Goal: Register for event/course

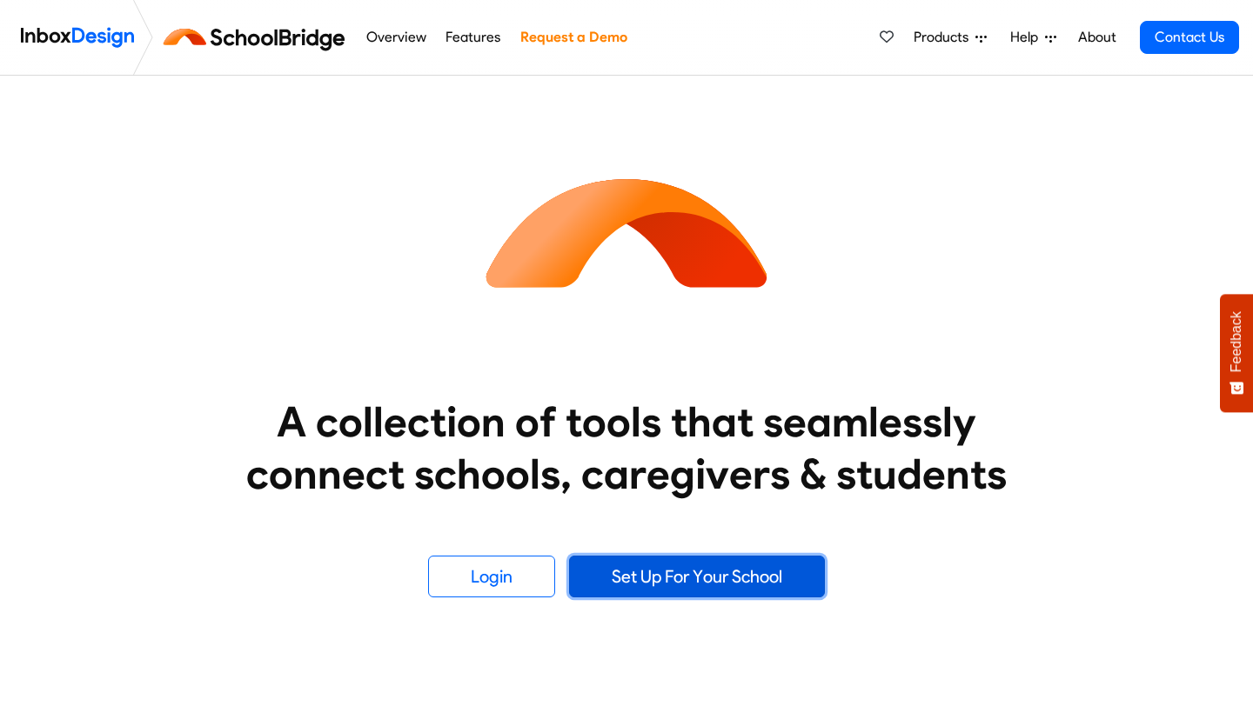
click at [681, 570] on link "Set Up For Your School" at bounding box center [697, 577] width 256 height 42
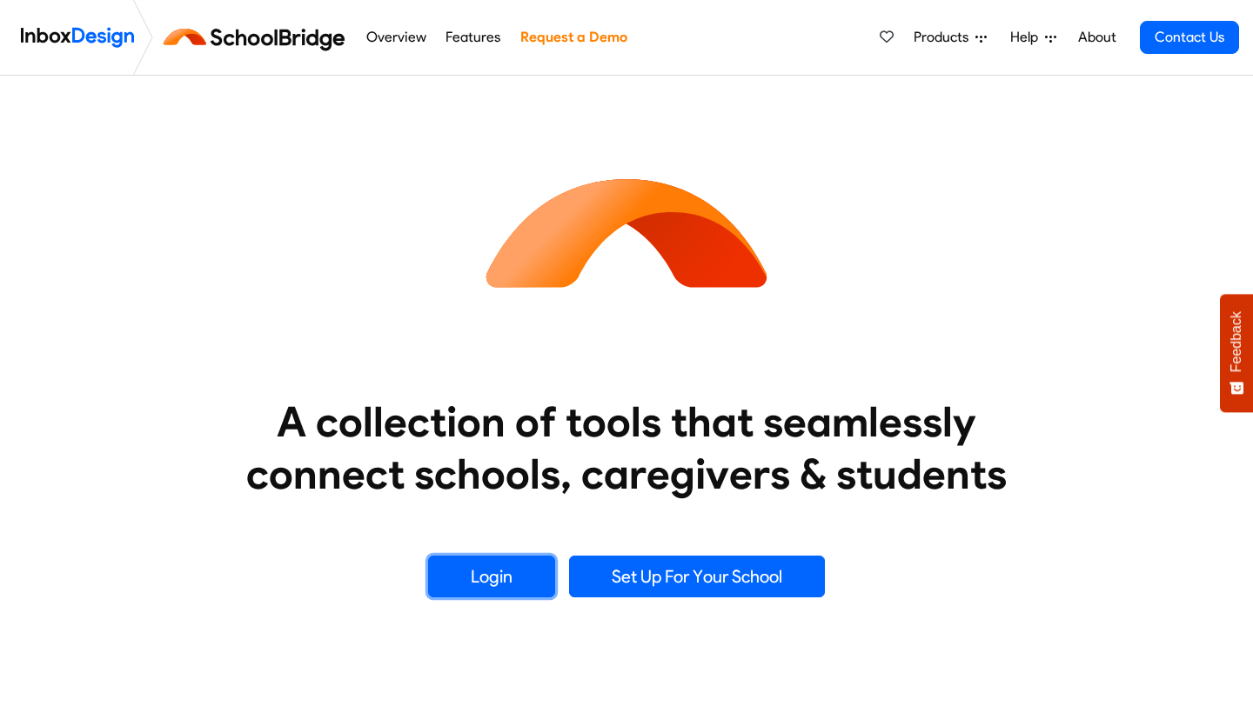
click at [483, 574] on link "Login" at bounding box center [491, 577] width 127 height 42
